Goal: Task Accomplishment & Management: Use online tool/utility

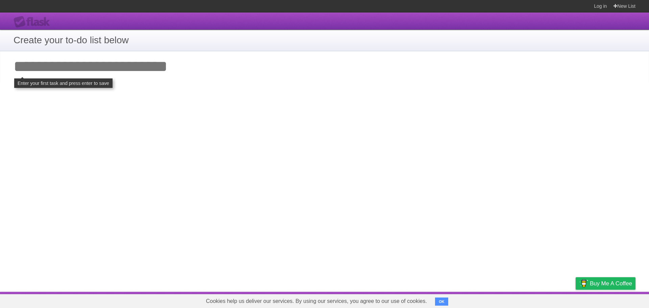
click input "**********" at bounding box center [0, 0] width 0 height 0
type input "*"
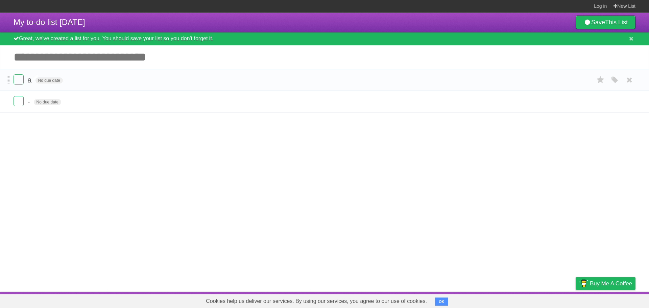
click at [29, 84] on span "a" at bounding box center [30, 80] width 6 height 8
click at [601, 105] on icon at bounding box center [600, 101] width 9 height 11
click at [618, 100] on icon "button" at bounding box center [615, 101] width 9 height 9
click at [615, 102] on icon "button" at bounding box center [615, 101] width 9 height 9
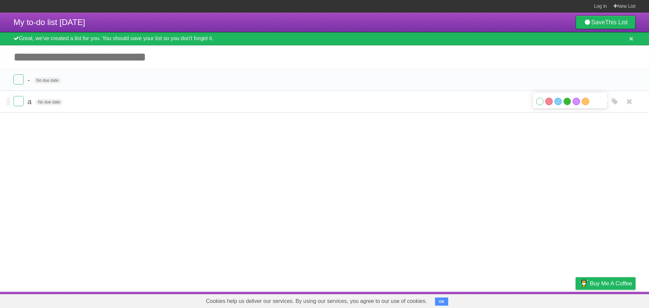
click at [567, 101] on label "Green" at bounding box center [567, 101] width 7 height 7
click at [333, 128] on article "My to-do list 10/10/2025 Save This List Great, we've created a list for you. Yo…" at bounding box center [324, 152] width 649 height 279
click at [481, 106] on form "a No due date White Red Blue Green Purple Orange" at bounding box center [325, 101] width 622 height 11
click at [613, 103] on icon "button" at bounding box center [615, 101] width 9 height 9
click at [552, 102] on label "Red" at bounding box center [549, 101] width 7 height 7
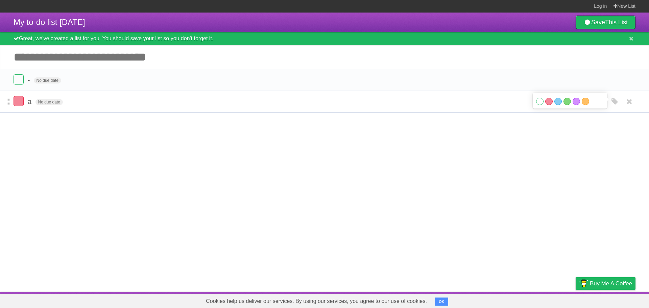
click at [441, 104] on form "a No due date White Red Blue Green Purple Orange" at bounding box center [325, 101] width 622 height 11
click at [90, 124] on article "My to-do list 10/10/2025 Save This List Great, we've created a list for you. Yo…" at bounding box center [324, 152] width 649 height 279
click at [106, 78] on form "- No due date White Red Blue Green Purple Orange" at bounding box center [325, 79] width 622 height 11
